Goal: Task Accomplishment & Management: Complete application form

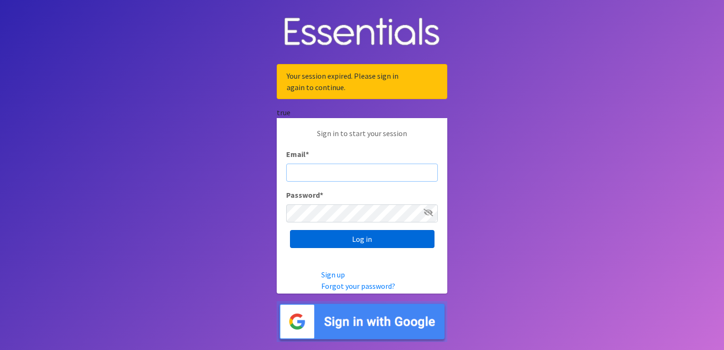
type input "[EMAIL_ADDRESS][DOMAIN_NAME]"
click at [337, 236] on input "Log in" at bounding box center [362, 239] width 145 height 18
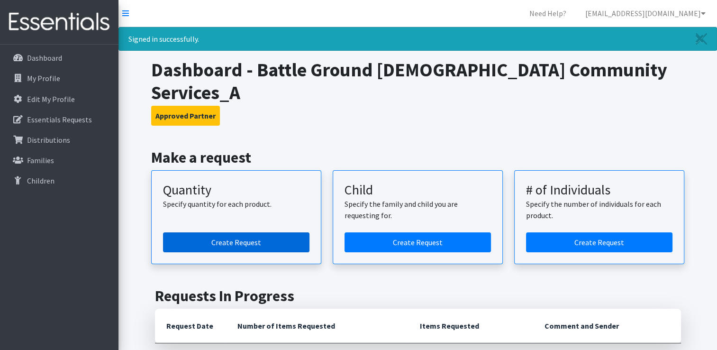
click at [248, 232] on link "Create Request" at bounding box center [236, 242] width 146 height 20
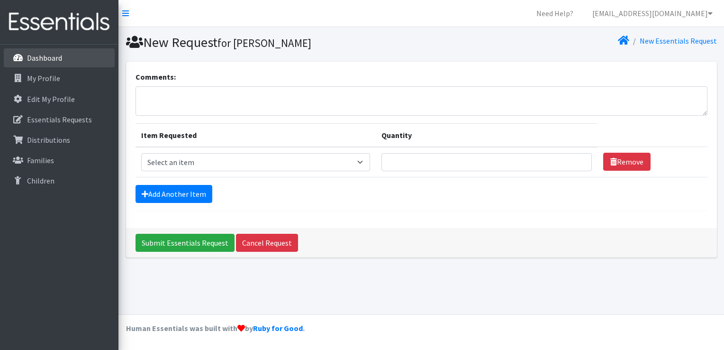
click at [45, 60] on p "Dashboard" at bounding box center [44, 57] width 35 height 9
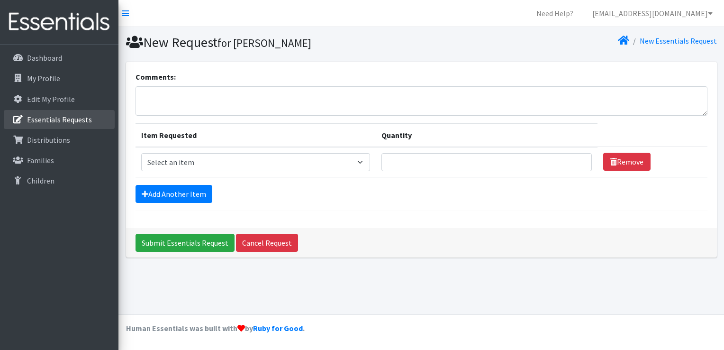
click at [53, 121] on p "Essentials Requests" at bounding box center [59, 119] width 65 height 9
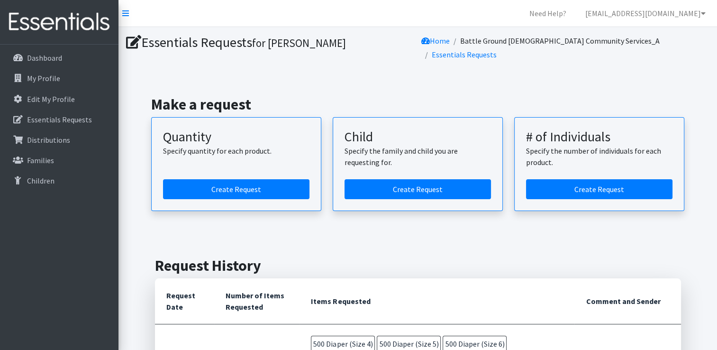
click at [229, 167] on article "Quantity Specify quantity for each product. Create Request" at bounding box center [236, 164] width 170 height 94
click at [224, 179] on link "Create Request" at bounding box center [236, 189] width 146 height 20
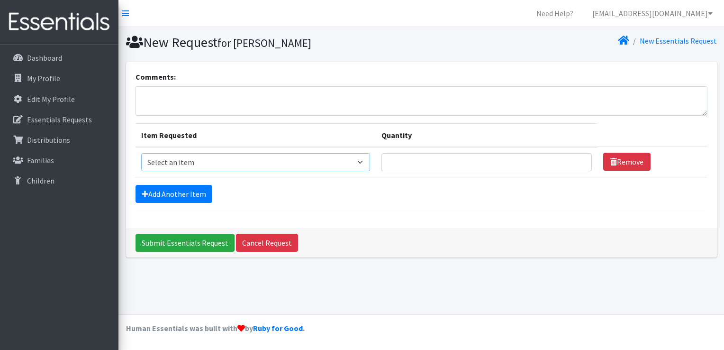
click at [350, 166] on select "Select an item Diaper (Size 2) Diaper (Size 3) Diaper (Size 4) Diaper (Size 5) …" at bounding box center [255, 162] width 229 height 18
select select "2950"
click at [141, 153] on select "Select an item Diaper (Size 2) Diaper (Size 3) Diaper (Size 4) Diaper (Size 5) …" at bounding box center [255, 162] width 229 height 18
click at [435, 167] on input "Quantity" at bounding box center [486, 162] width 210 height 18
type input "500"
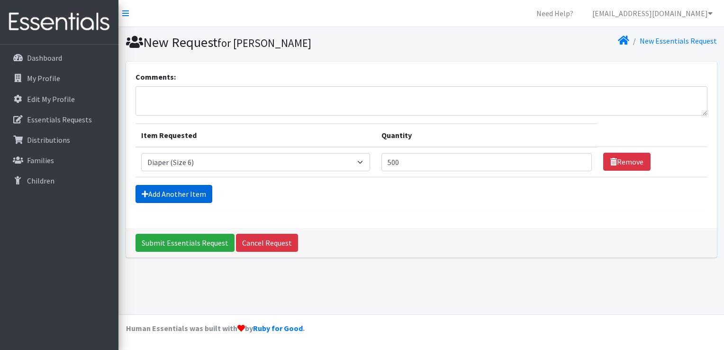
click at [195, 194] on link "Add Another Item" at bounding box center [174, 194] width 77 height 18
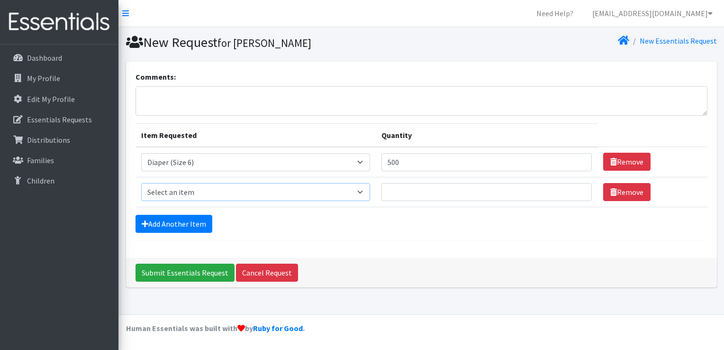
click at [246, 190] on select "Select an item Diaper (Size 2) Diaper (Size 3) Diaper (Size 4) Diaper (Size 5) …" at bounding box center [255, 192] width 229 height 18
select select "2961"
click at [141, 183] on select "Select an item Diaper (Size 2) Diaper (Size 3) Diaper (Size 4) Diaper (Size 5) …" at bounding box center [255, 192] width 229 height 18
click at [425, 189] on input "Quantity" at bounding box center [486, 192] width 210 height 18
type input "500"
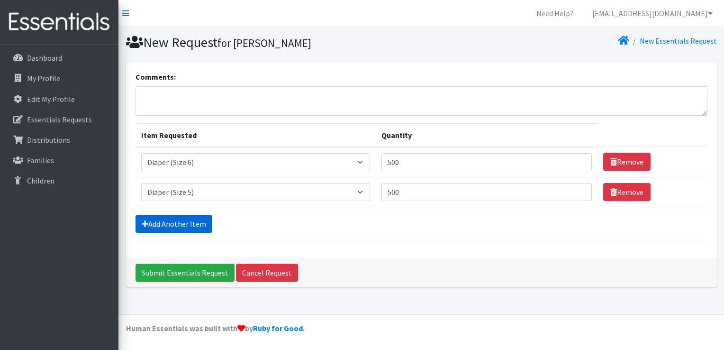
click at [198, 221] on link "Add Another Item" at bounding box center [174, 224] width 77 height 18
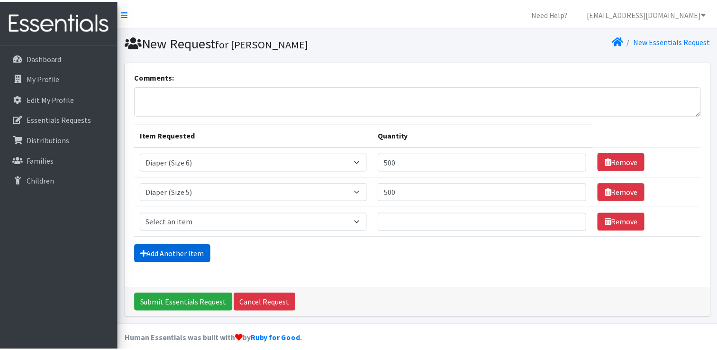
scroll to position [9, 0]
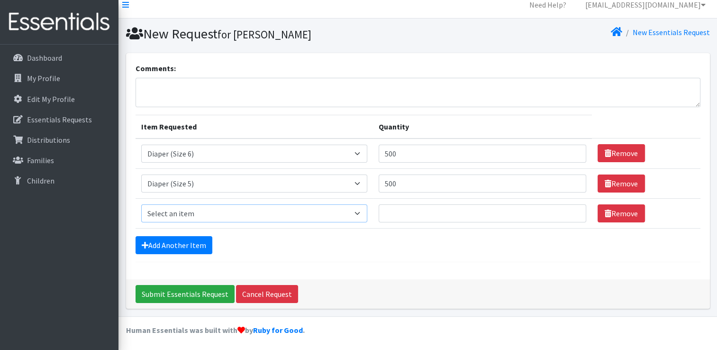
click at [216, 217] on select "Select an item Diaper (Size 2) Diaper (Size 3) Diaper (Size 4) Diaper (Size 5) …" at bounding box center [254, 213] width 226 height 18
select select "2960"
click at [141, 204] on select "Select an item Diaper (Size 2) Diaper (Size 3) Diaper (Size 4) Diaper (Size 5) …" at bounding box center [254, 213] width 226 height 18
click at [422, 209] on input "Quantity" at bounding box center [483, 213] width 208 height 18
type input "500"
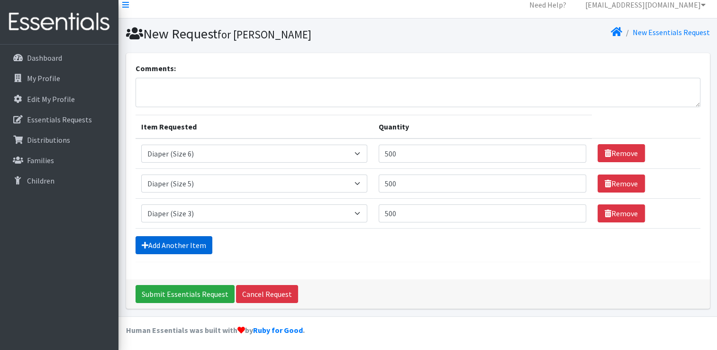
click at [181, 243] on link "Add Another Item" at bounding box center [174, 245] width 77 height 18
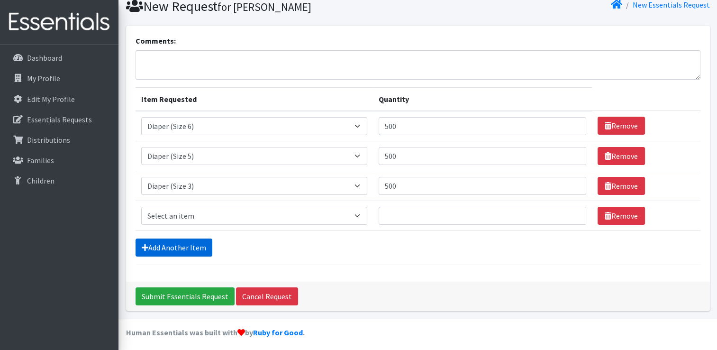
scroll to position [38, 0]
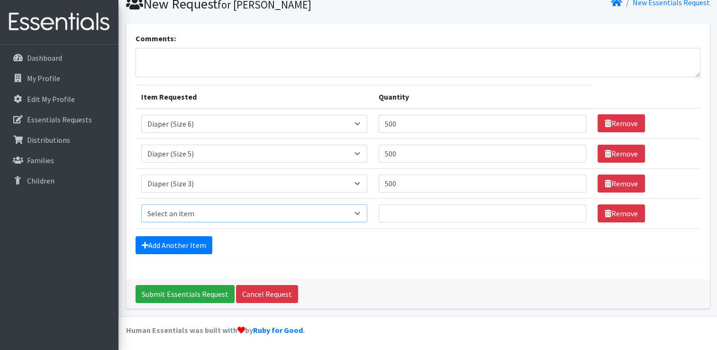
drag, startPoint x: 200, startPoint y: 211, endPoint x: 210, endPoint y: 213, distance: 10.6
click at [200, 211] on select "Select an item Diaper (Size 2) Diaper (Size 3) Diaper (Size 4) Diaper (Size 5) …" at bounding box center [254, 213] width 226 height 18
select select "2958"
click at [141, 204] on select "Select an item Diaper (Size 2) Diaper (Size 3) Diaper (Size 4) Diaper (Size 5) …" at bounding box center [254, 213] width 226 height 18
click at [394, 214] on input "Quantity" at bounding box center [483, 213] width 208 height 18
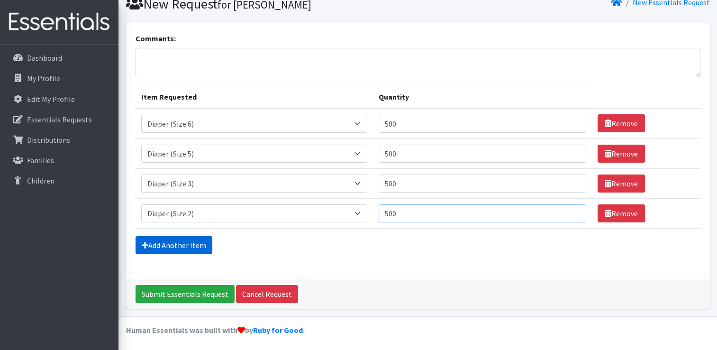
type input "500"
click at [180, 240] on link "Add Another Item" at bounding box center [174, 245] width 77 height 18
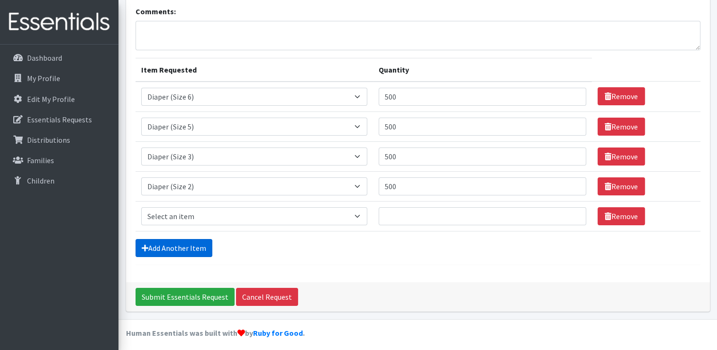
scroll to position [68, 0]
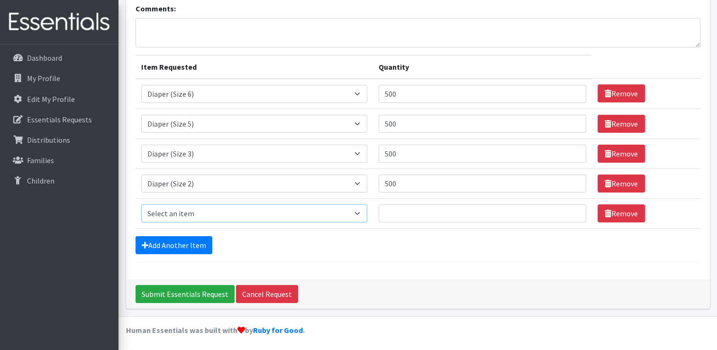
click at [194, 213] on select "Select an item Diaper (Size 2) Diaper (Size 3) Diaper (Size 4) Diaper (Size 5) …" at bounding box center [254, 213] width 226 height 18
select select "12589"
click at [141, 204] on select "Select an item Diaper (Size 2) Diaper (Size 3) Diaper (Size 4) Diaper (Size 5) …" at bounding box center [254, 213] width 226 height 18
click at [412, 211] on input "Quantity" at bounding box center [483, 213] width 208 height 18
type input "500"
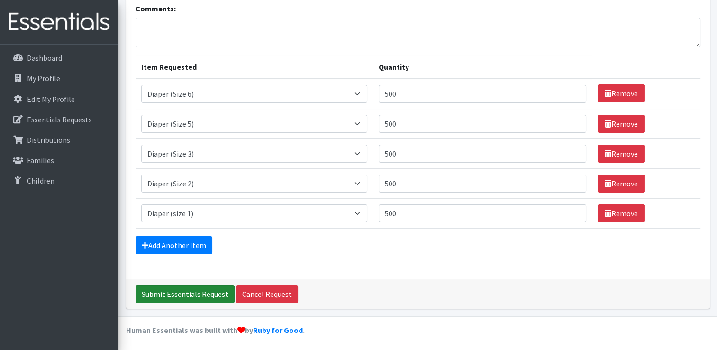
click at [198, 292] on input "Submit Essentials Request" at bounding box center [185, 294] width 99 height 18
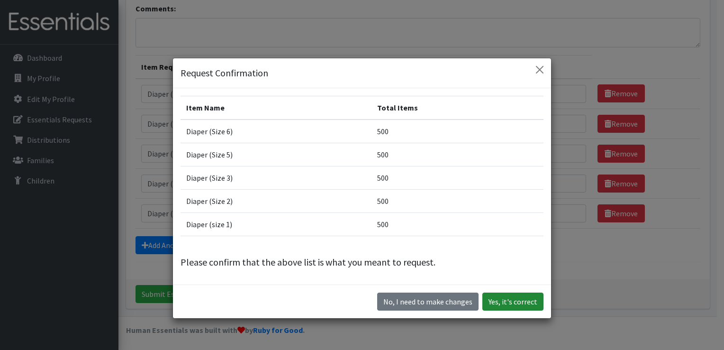
click at [523, 300] on button "Yes, it's correct" at bounding box center [512, 301] width 61 height 18
